Goal: Task Accomplishment & Management: Manage account settings

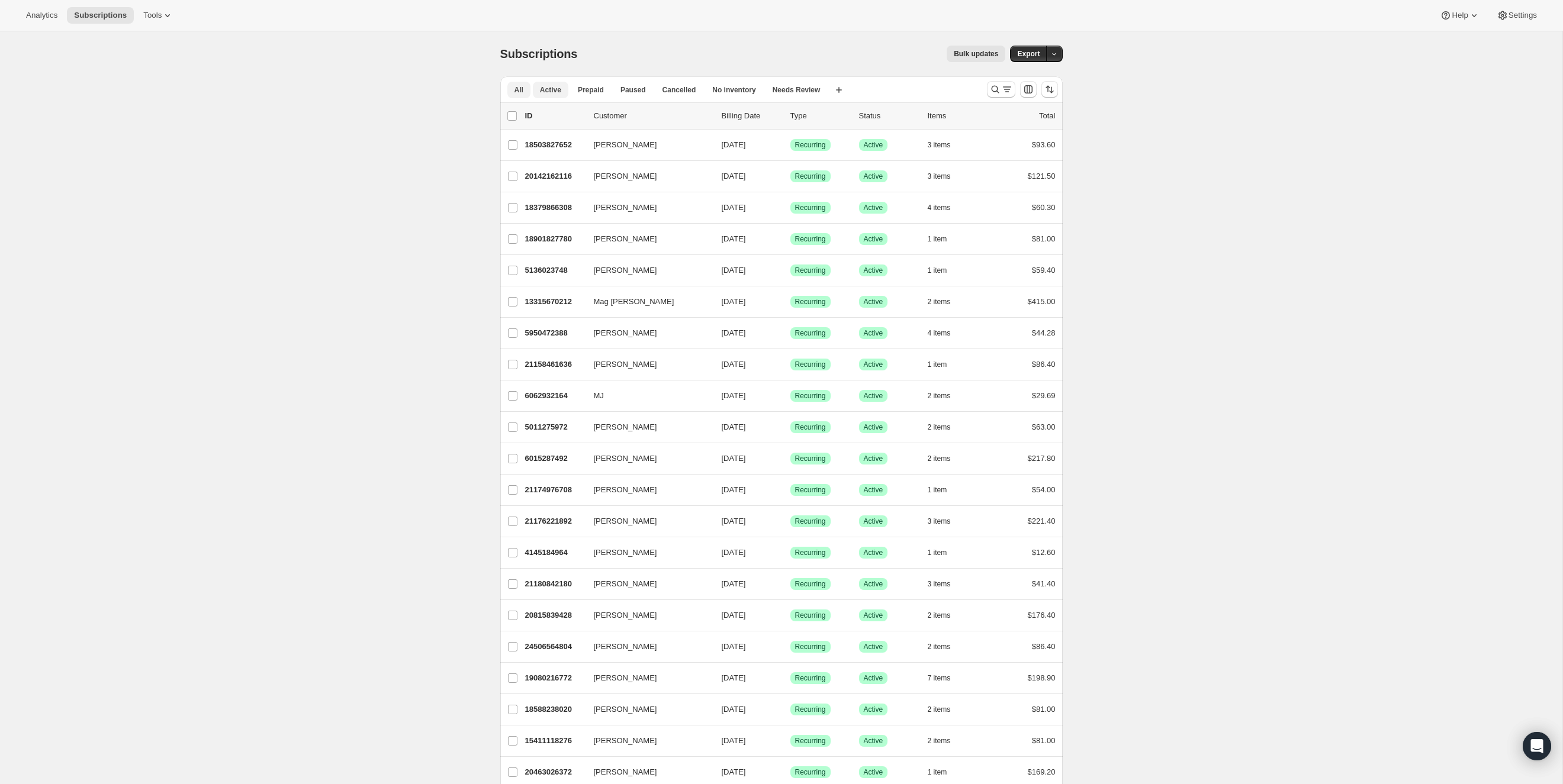
click at [557, 90] on span "Active" at bounding box center [550, 89] width 21 height 9
click at [962, 143] on icon "button" at bounding box center [957, 145] width 12 height 12
click at [957, 173] on icon "button" at bounding box center [957, 176] width 12 height 12
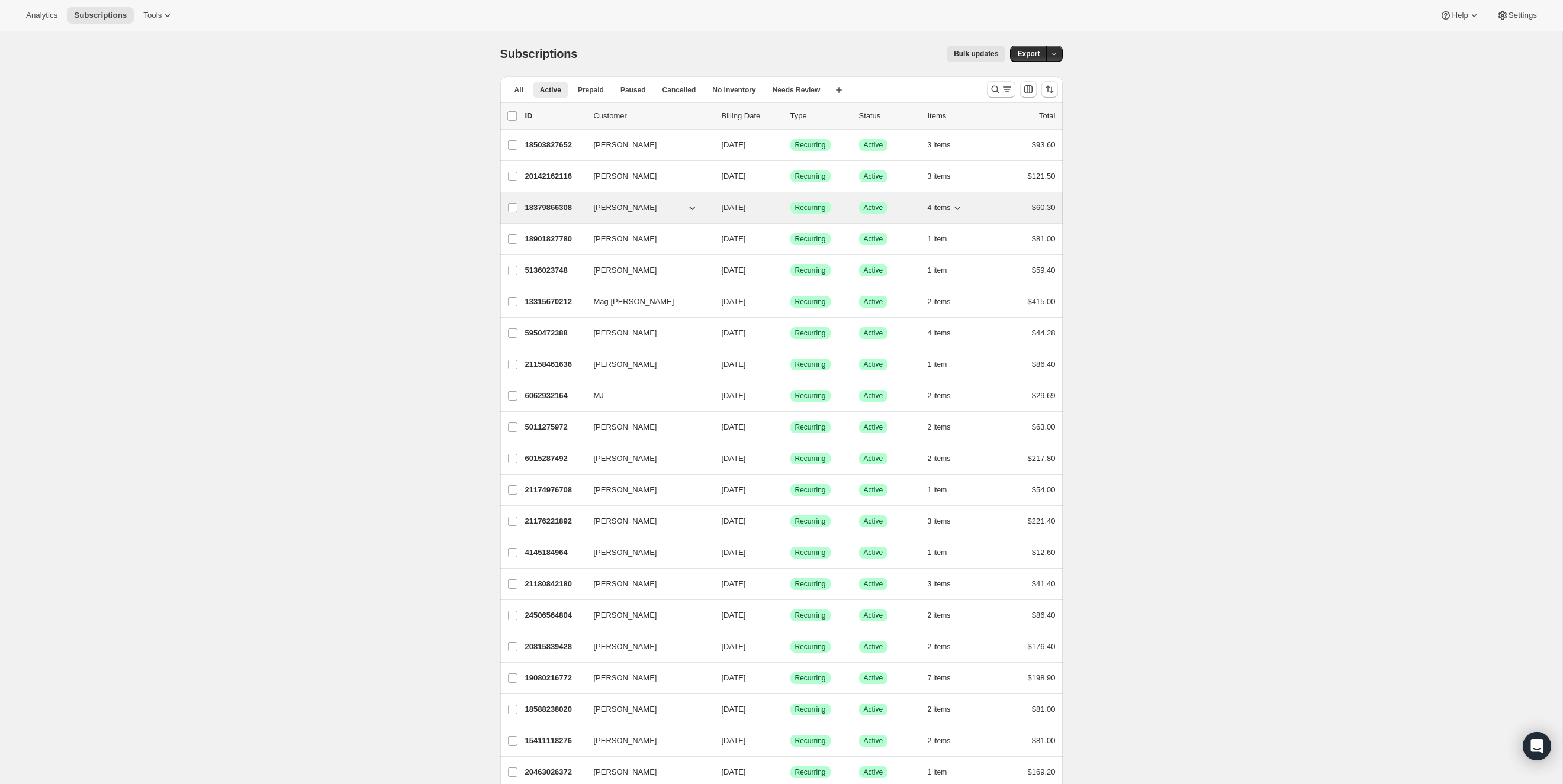
click at [961, 203] on icon "button" at bounding box center [957, 207] width 12 height 12
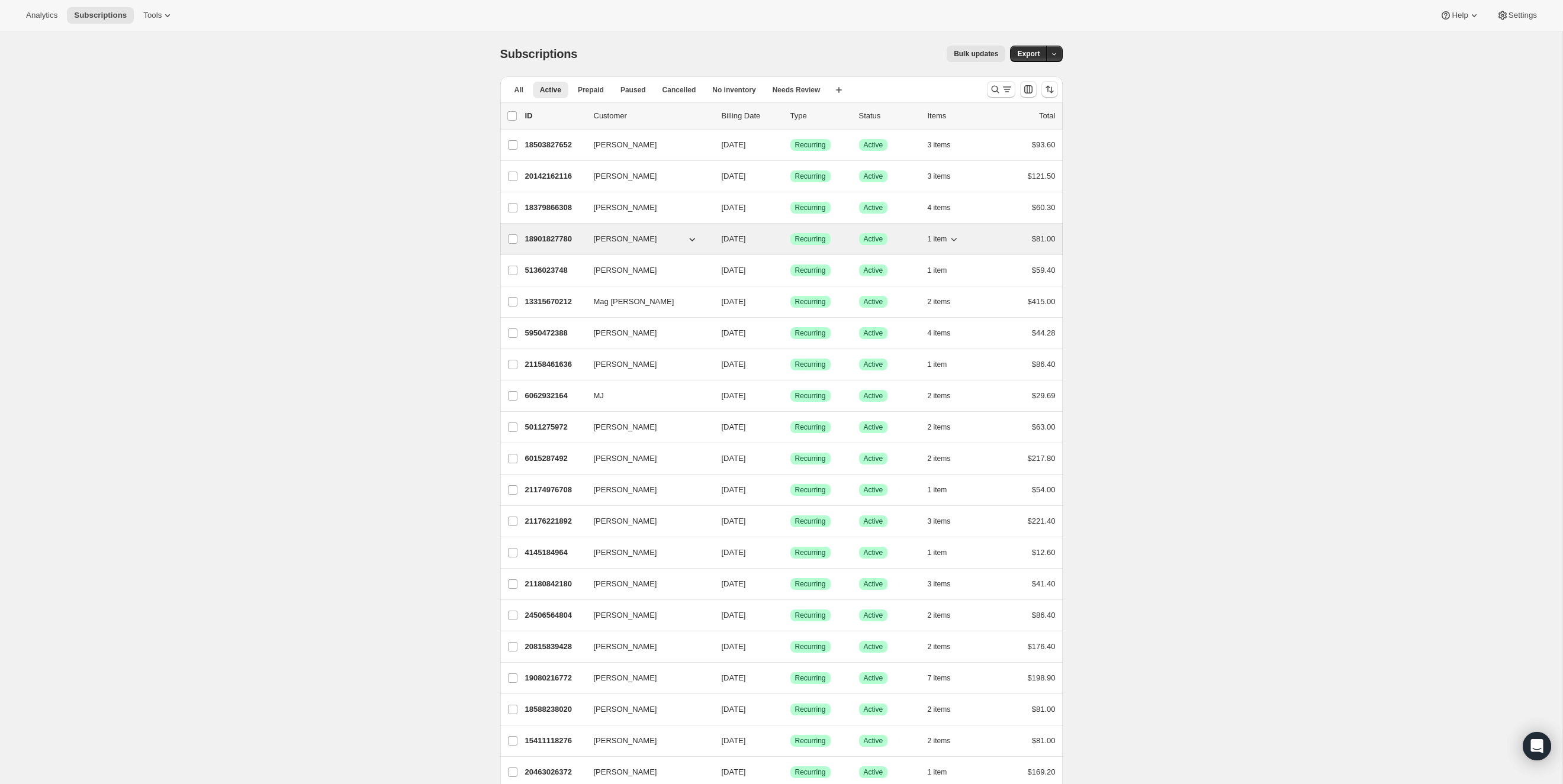
click at [955, 237] on icon "button" at bounding box center [954, 239] width 12 height 12
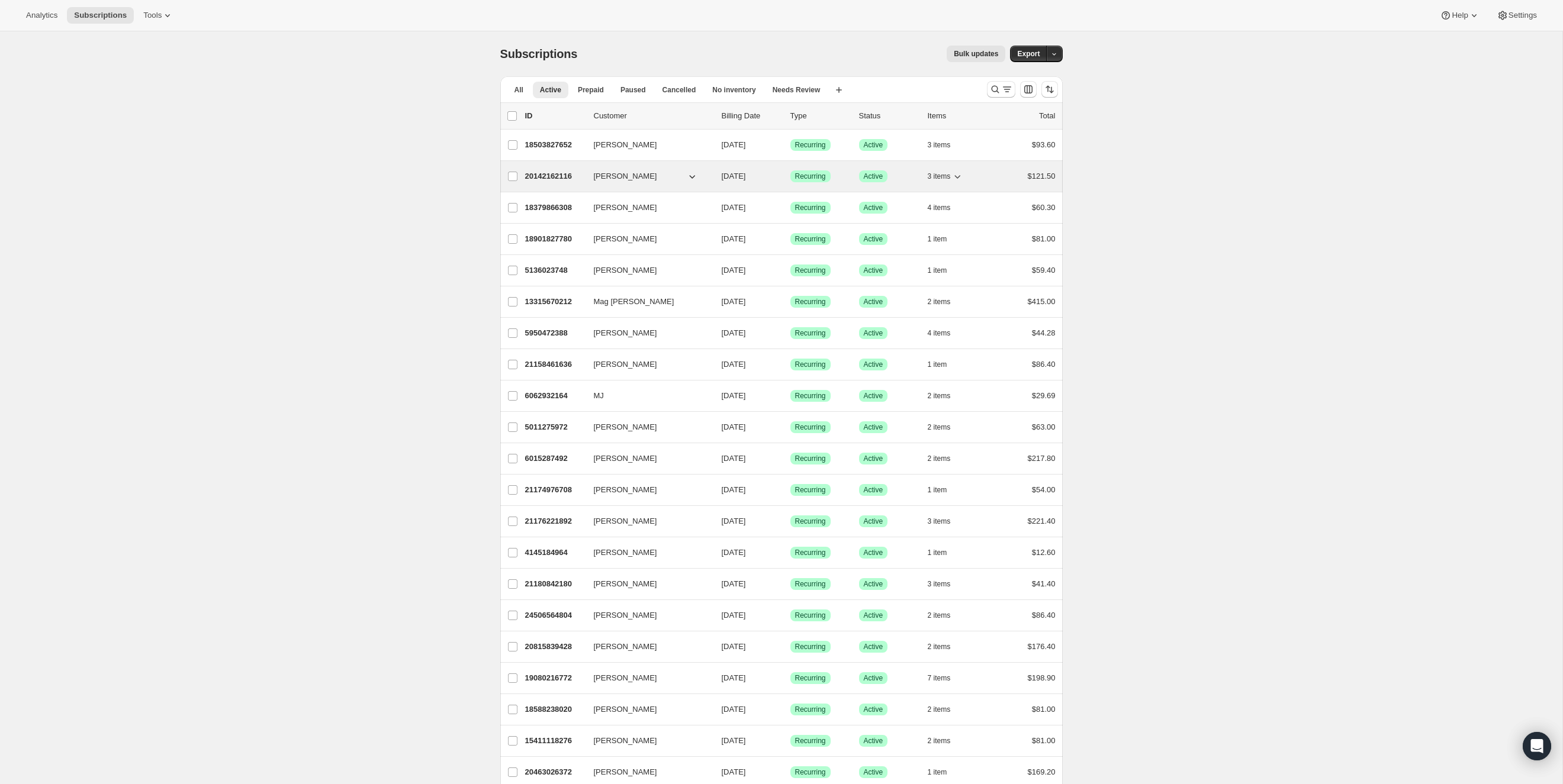
click at [601, 171] on span "[PERSON_NAME]" at bounding box center [625, 176] width 63 height 12
click at [543, 175] on p "20142162116" at bounding box center [555, 176] width 59 height 12
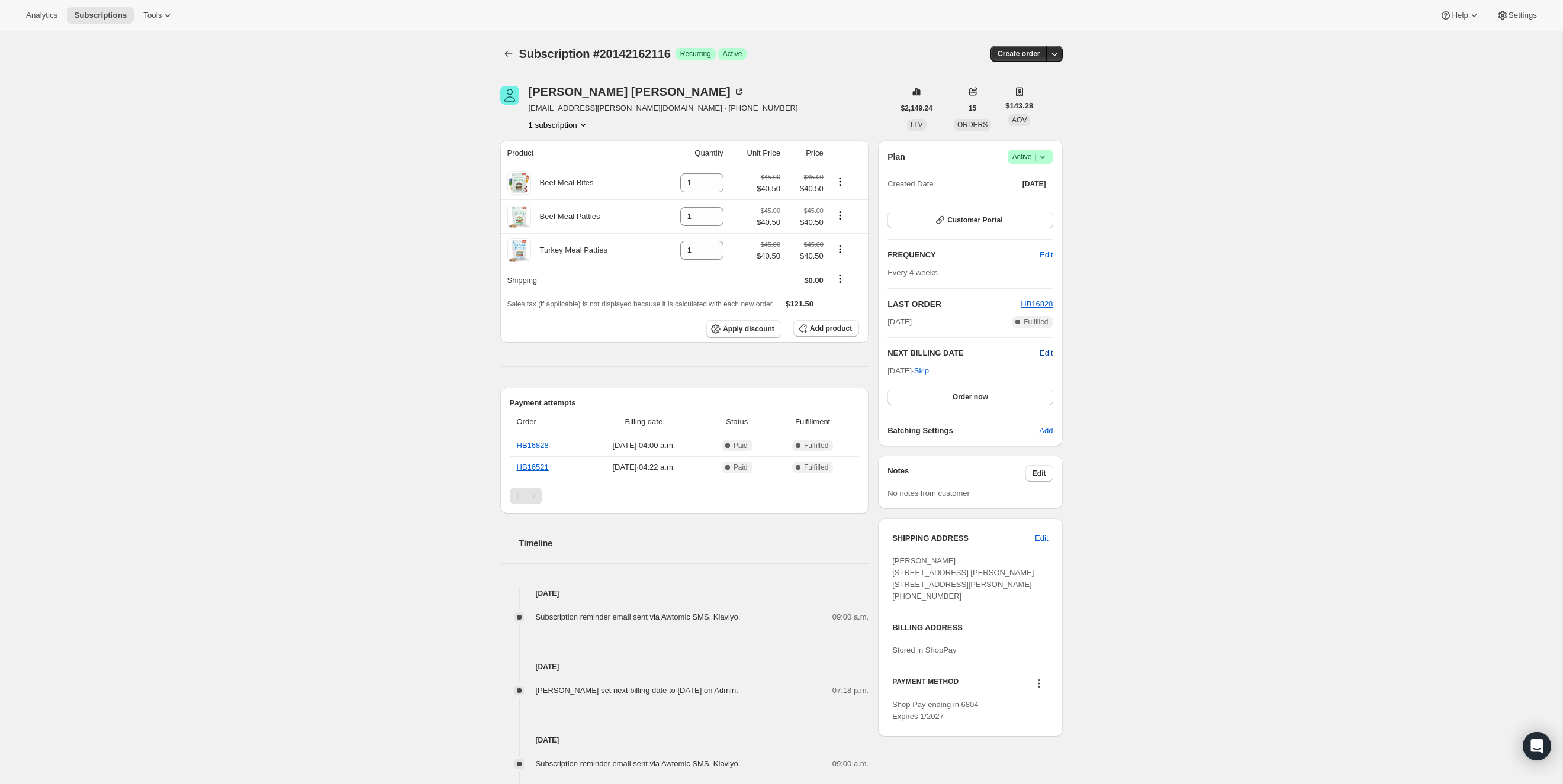
click at [1046, 352] on span "Edit" at bounding box center [1046, 353] width 13 height 12
click at [998, 373] on input "[DATE]" at bounding box center [970, 375] width 165 height 20
click at [951, 374] on input "[DATE]" at bounding box center [970, 375] width 165 height 20
click at [905, 371] on input "[DATE]" at bounding box center [970, 375] width 165 height 20
click at [953, 372] on input "[DATE]" at bounding box center [970, 375] width 165 height 20
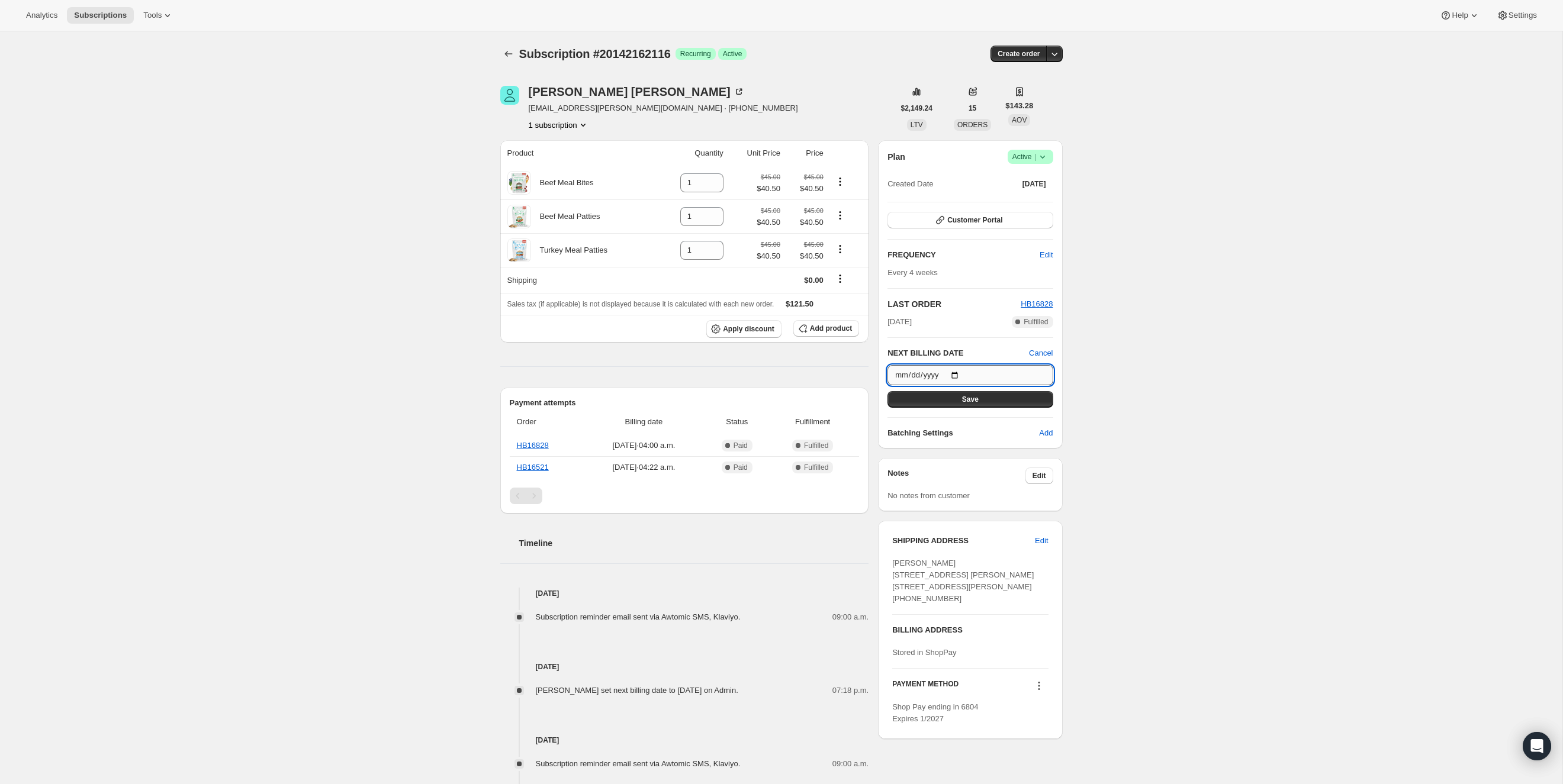
click at [972, 370] on input "[DATE]" at bounding box center [970, 375] width 165 height 20
click at [953, 370] on input "[DATE]" at bounding box center [970, 375] width 165 height 20
click at [1197, 338] on div "Subscription #20142162116. This page is ready Subscription #20142162116 Success…" at bounding box center [781, 510] width 1562 height 958
click at [962, 370] on input "[DATE]" at bounding box center [970, 375] width 165 height 20
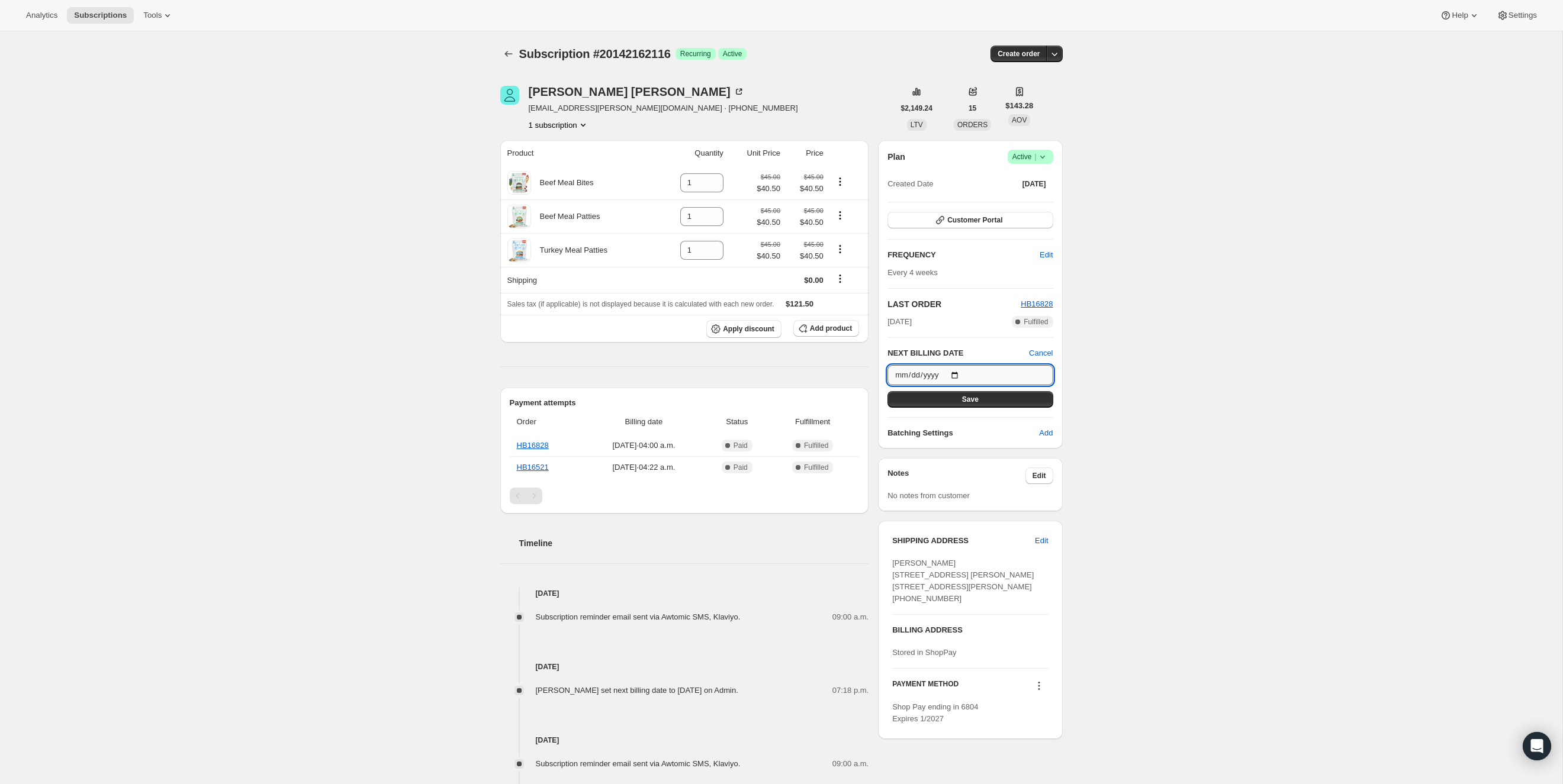
type input "[DATE]"
click at [1000, 395] on button "Save" at bounding box center [970, 400] width 165 height 17
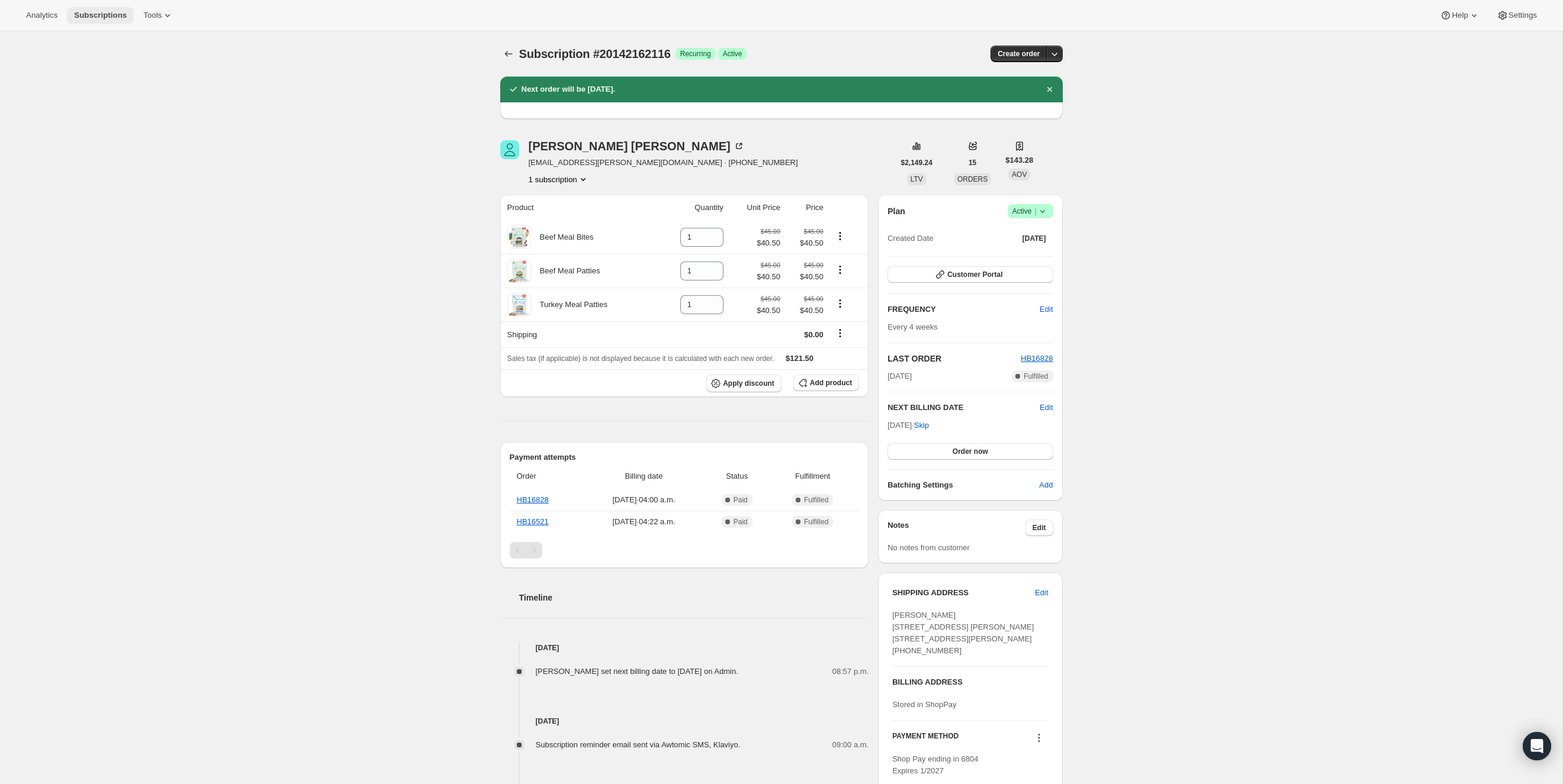
click at [88, 17] on span "Subscriptions" at bounding box center [100, 15] width 52 height 9
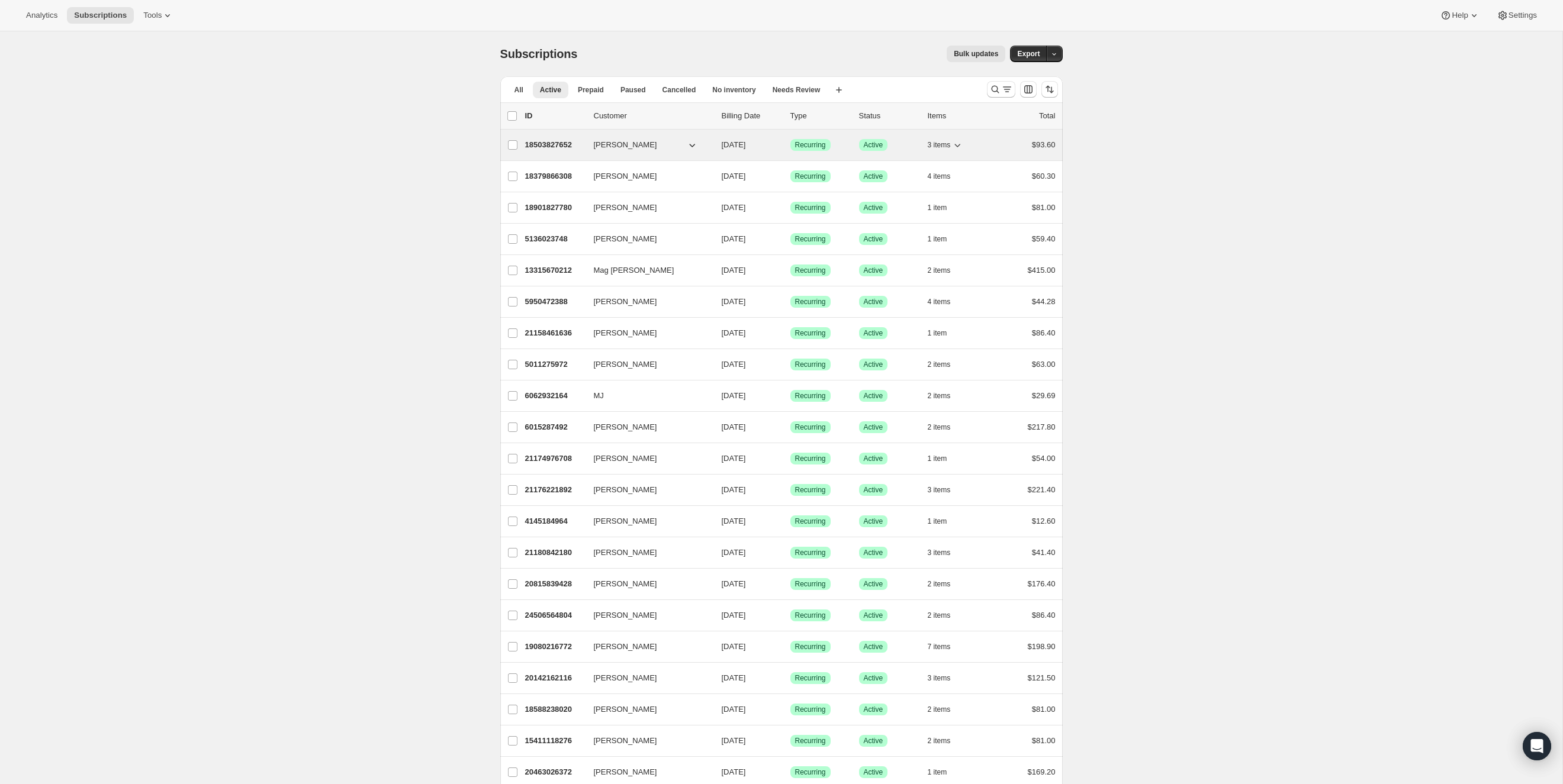
click at [961, 144] on icon "button" at bounding box center [957, 146] width 6 height 3
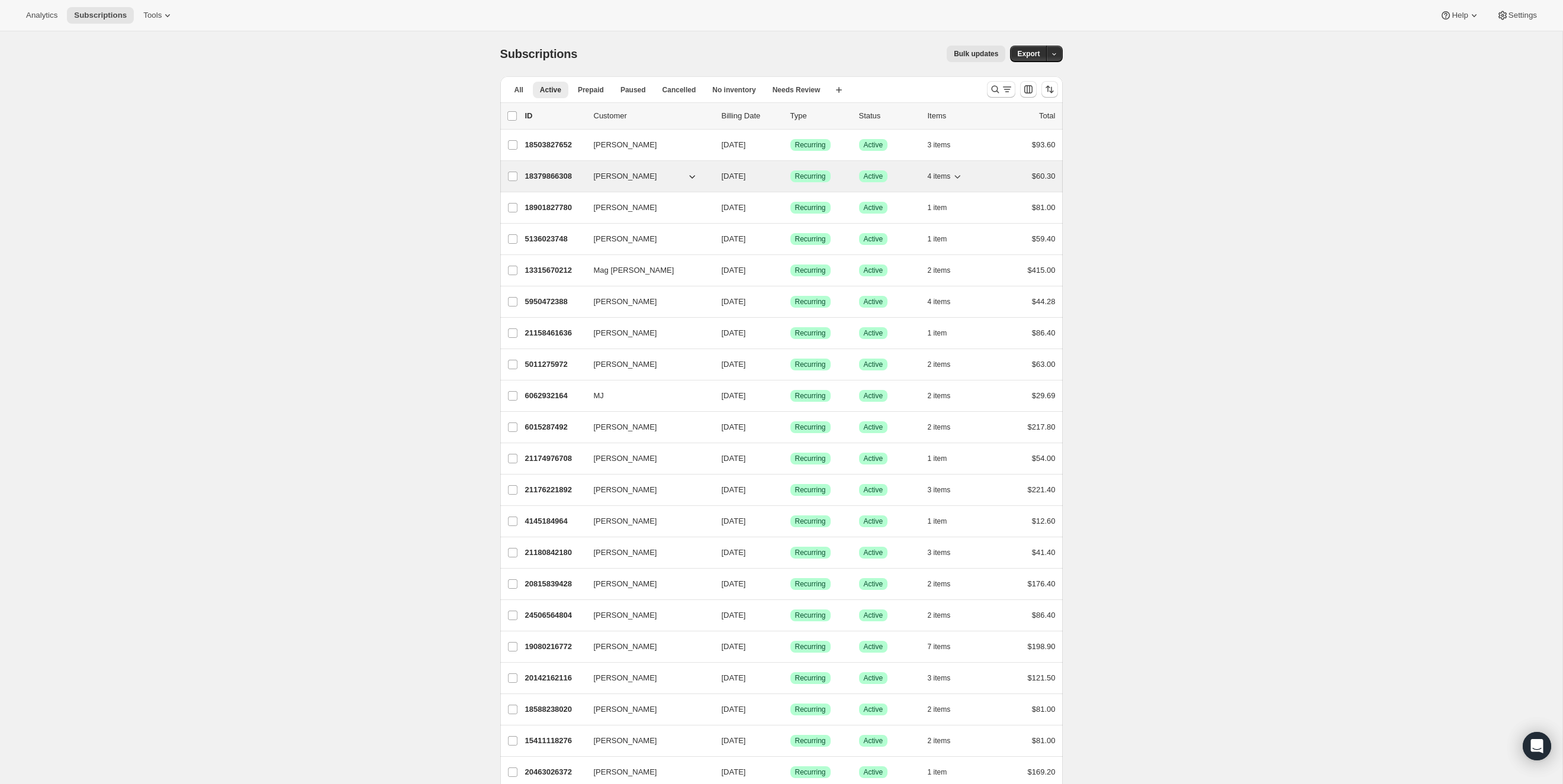
click at [961, 174] on icon "button" at bounding box center [957, 176] width 12 height 12
